Goal: Information Seeking & Learning: Learn about a topic

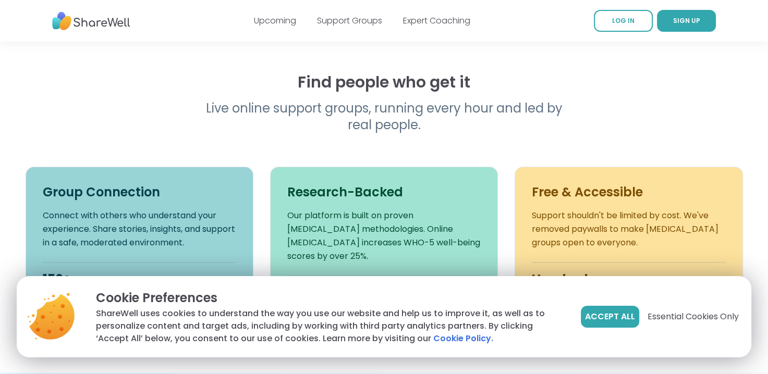
scroll to position [313, 0]
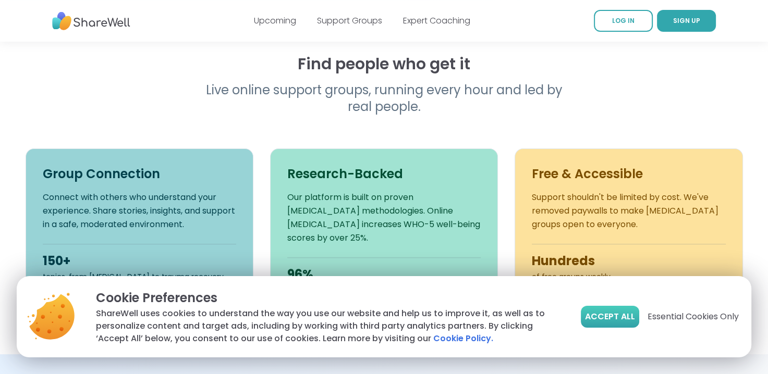
click at [608, 322] on span "Accept All" at bounding box center [610, 317] width 50 height 13
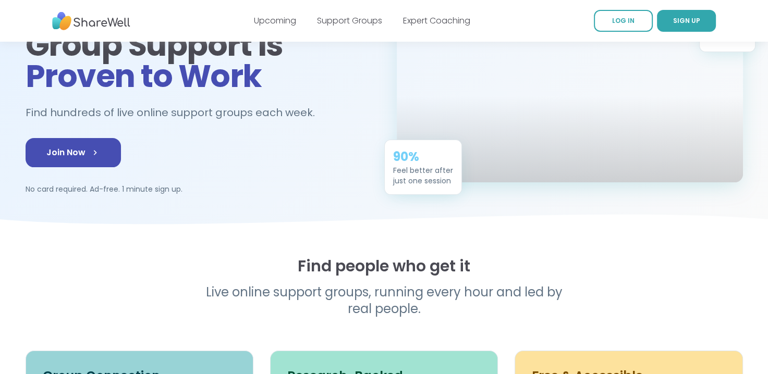
scroll to position [52, 0]
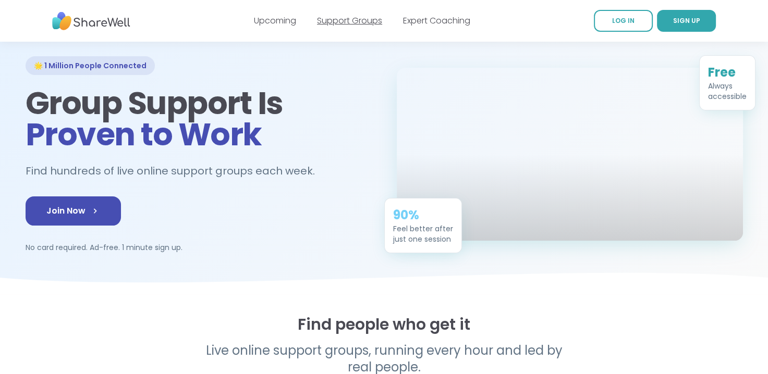
click at [371, 24] on link "Support Groups" at bounding box center [349, 21] width 65 height 12
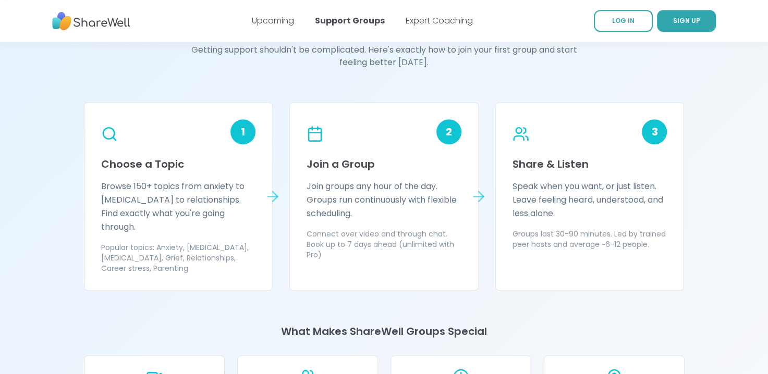
scroll to position [886, 0]
drag, startPoint x: 692, startPoint y: 230, endPoint x: 436, endPoint y: 81, distance: 296.3
click at [436, 81] on div "Your First Group in Three Simple Steps Getting support shouldn't be complicated…" at bounding box center [384, 300] width 600 height 579
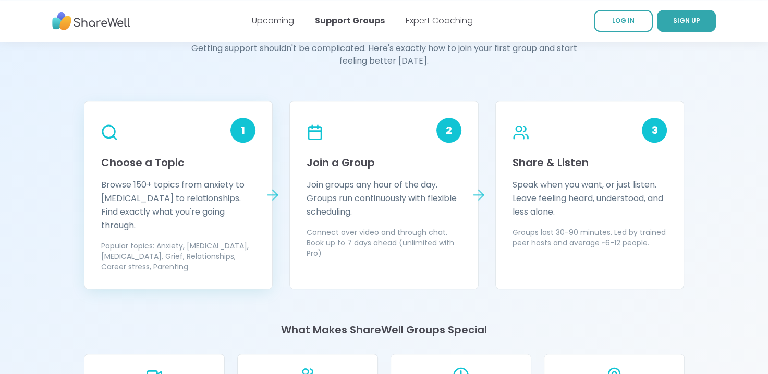
click at [203, 167] on h3 "Choose a Topic" at bounding box center [178, 162] width 155 height 15
click at [200, 187] on p "Browse 150+ topics from anxiety to ADHD to relationships. Find exactly what you…" at bounding box center [178, 205] width 155 height 54
click at [268, 188] on icon at bounding box center [272, 195] width 17 height 17
click at [437, 177] on div "2 Join a Group Join groups any hour of the day. Groups run continuously with fl…" at bounding box center [383, 195] width 189 height 189
click at [582, 168] on h3 "Share & Listen" at bounding box center [589, 162] width 155 height 15
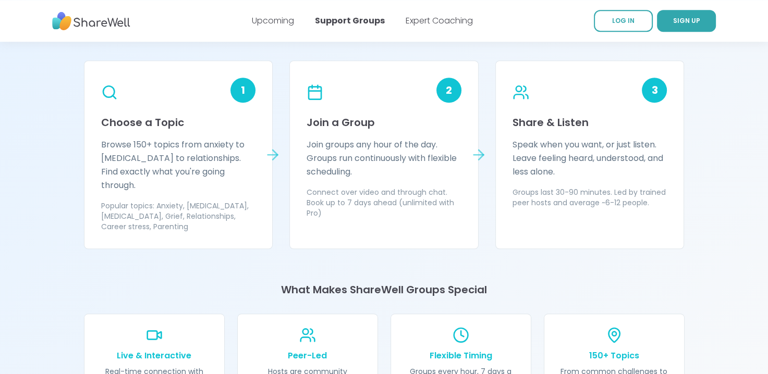
scroll to position [990, 0]
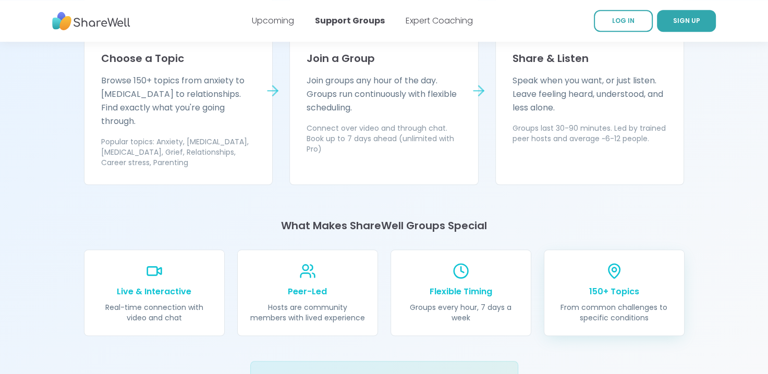
click at [645, 286] on p "150+ Topics" at bounding box center [614, 292] width 115 height 13
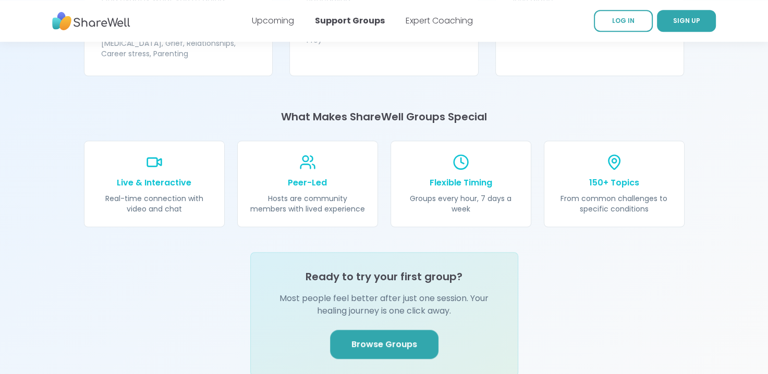
scroll to position [1199, 0]
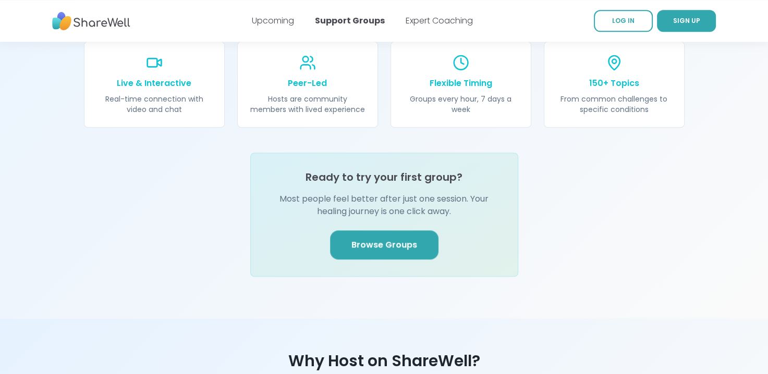
click at [382, 239] on span "Browse Groups" at bounding box center [384, 245] width 66 height 13
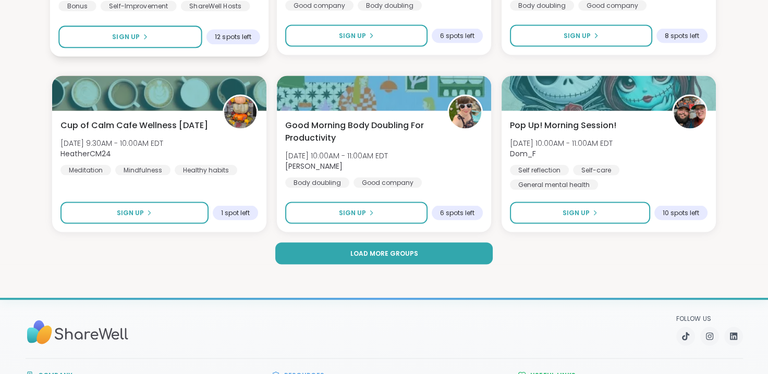
scroll to position [2033, 0]
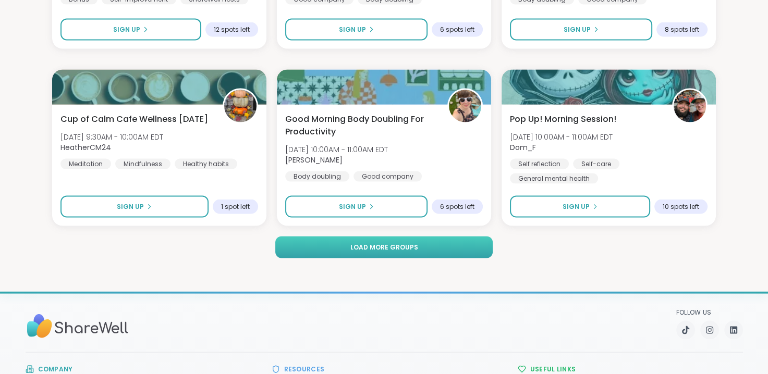
click at [374, 249] on span "Load more groups" at bounding box center [384, 247] width 68 height 9
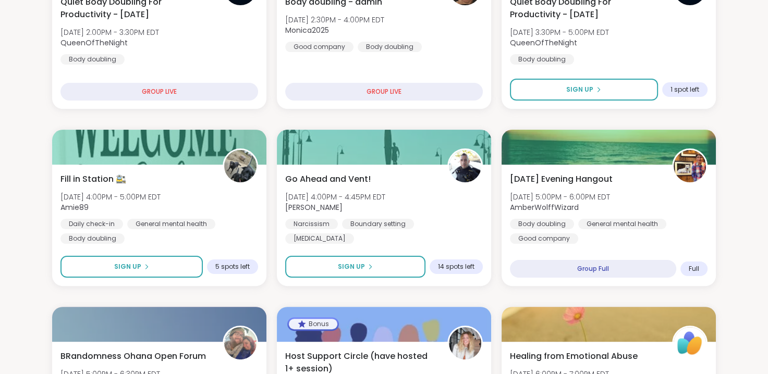
scroll to position [0, 0]
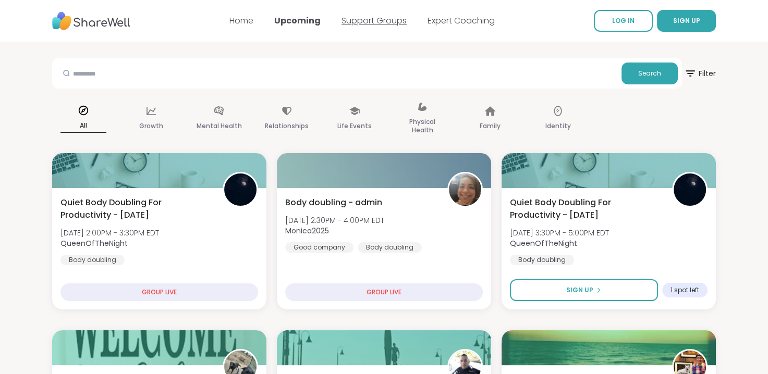
click at [378, 18] on link "Support Groups" at bounding box center [373, 21] width 65 height 12
